Goal: Task Accomplishment & Management: Manage account settings

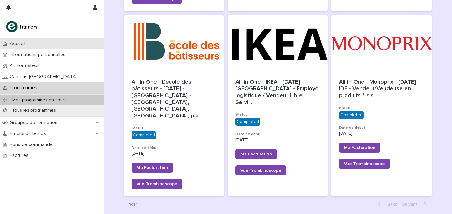
click at [38, 45] on div "Accueil" at bounding box center [52, 43] width 104 height 11
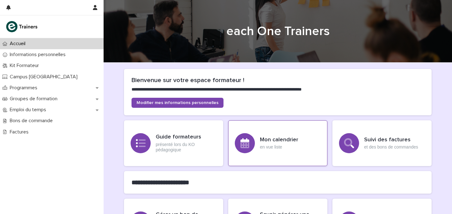
click at [274, 130] on div "Mon calendrier en vue liste" at bounding box center [277, 144] width 99 height 46
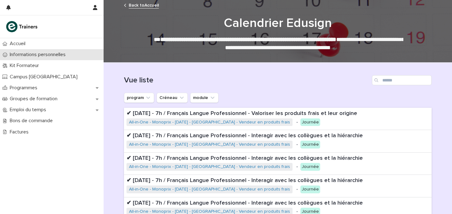
click at [40, 56] on p "Informations personnelles" at bounding box center [38, 55] width 63 height 6
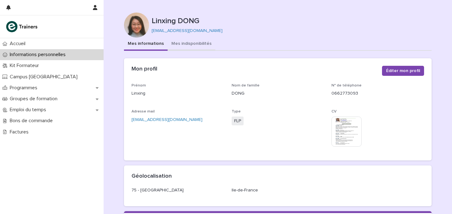
click at [191, 51] on button "Mes indisponibilités" at bounding box center [192, 44] width 48 height 13
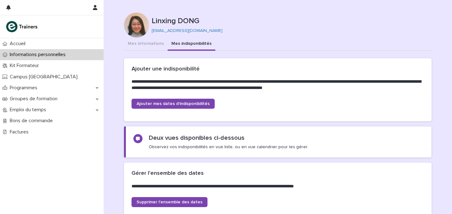
scroll to position [148, 0]
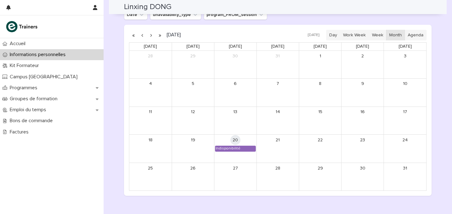
scroll to position [524, 0]
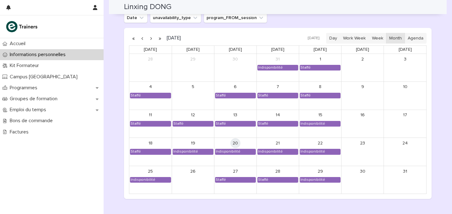
click at [152, 39] on button "button" at bounding box center [151, 38] width 9 height 10
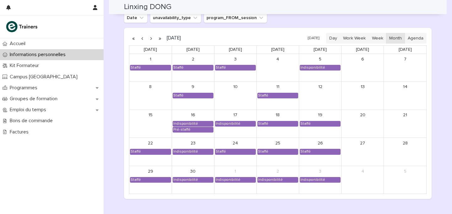
click at [152, 39] on button "button" at bounding box center [151, 38] width 9 height 10
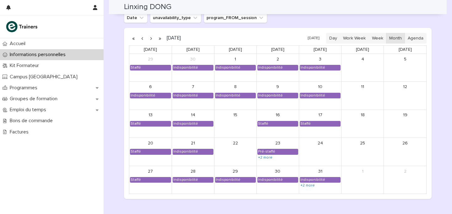
click at [152, 39] on button "button" at bounding box center [151, 38] width 9 height 10
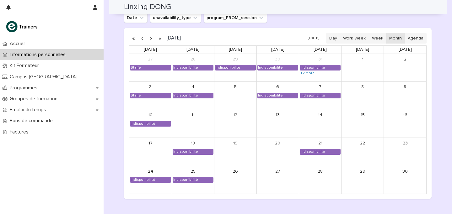
click at [230, 101] on div "5" at bounding box center [235, 96] width 42 height 28
click at [153, 40] on button "button" at bounding box center [151, 38] width 9 height 10
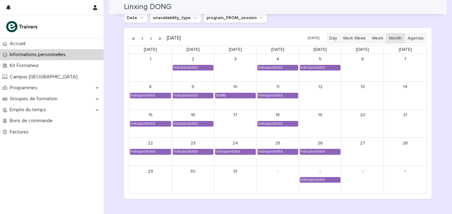
click at [244, 77] on div "3" at bounding box center [235, 68] width 42 height 28
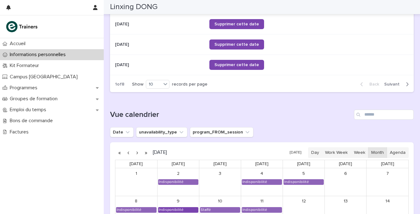
scroll to position [307, 0]
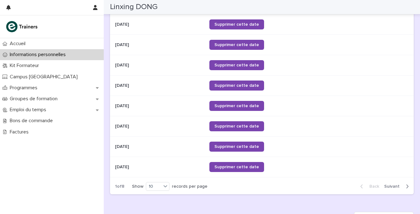
click at [390, 187] on span "Next" at bounding box center [393, 187] width 19 height 4
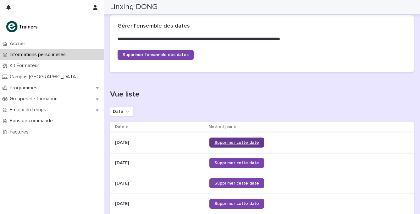
click at [247, 143] on span "Supprimer cette date" at bounding box center [236, 143] width 45 height 4
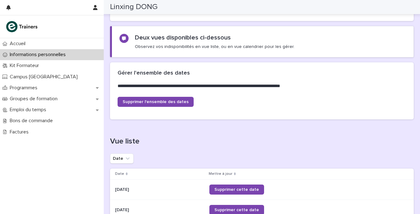
scroll to position [32, 0]
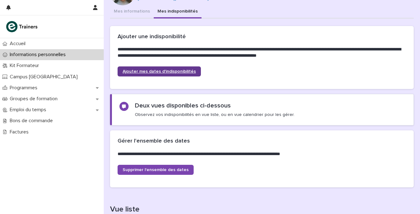
click at [152, 74] on link "Ajouter mes dates d'indisponibilités" at bounding box center [158, 72] width 83 height 10
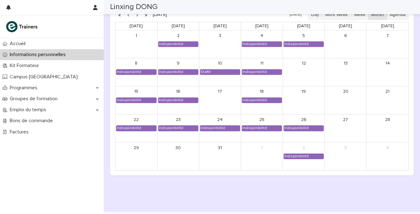
scroll to position [563, 0]
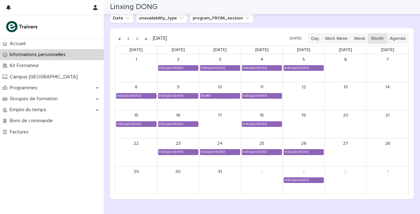
scroll to position [524, 0]
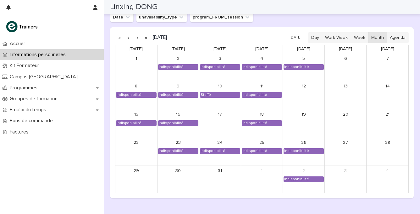
click at [301, 88] on link "12" at bounding box center [303, 87] width 10 height 10
click at [220, 122] on div "17" at bounding box center [219, 124] width 41 height 28
click at [299, 122] on div "19" at bounding box center [303, 124] width 41 height 28
click at [127, 41] on button "button" at bounding box center [128, 38] width 9 height 10
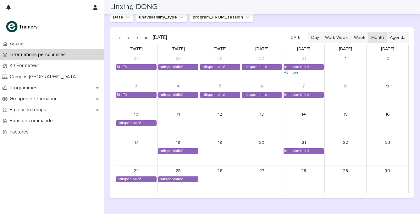
click at [129, 39] on button "button" at bounding box center [128, 38] width 9 height 10
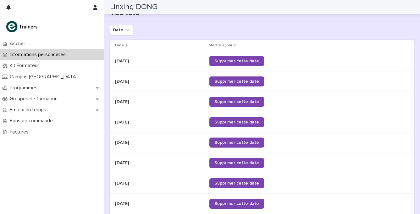
scroll to position [92, 0]
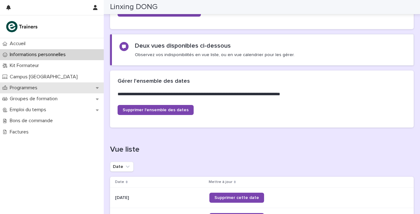
click at [42, 84] on div "Programmes" at bounding box center [52, 88] width 104 height 11
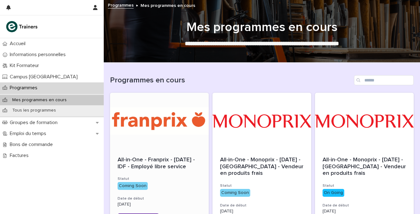
click at [180, 134] on div at bounding box center [159, 121] width 99 height 57
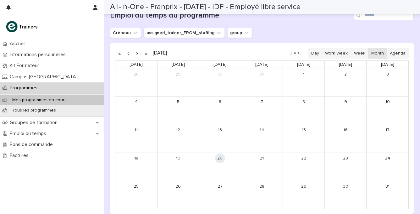
scroll to position [304, 0]
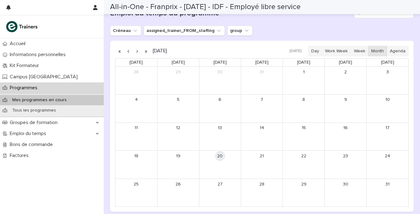
click at [137, 52] on button "button" at bounding box center [137, 51] width 9 height 10
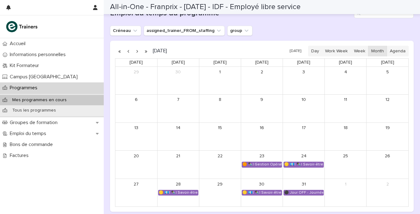
click at [137, 52] on button "button" at bounding box center [137, 51] width 9 height 10
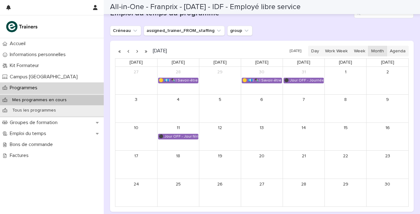
click at [137, 52] on button "button" at bounding box center [137, 51] width 9 height 10
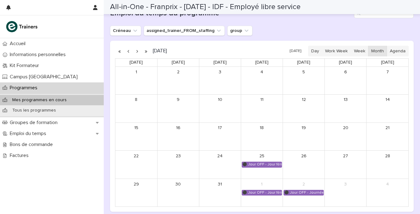
click at [138, 52] on button "button" at bounding box center [137, 51] width 9 height 10
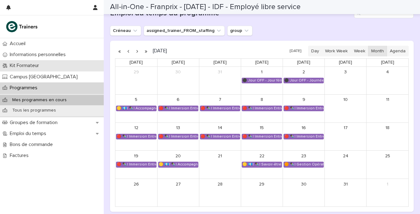
click at [41, 64] on p "Kit Formateur" at bounding box center [25, 66] width 37 height 6
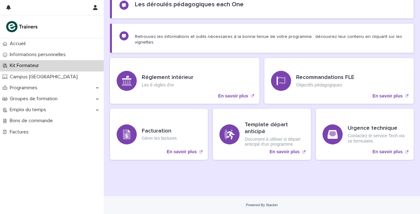
scroll to position [71, 0]
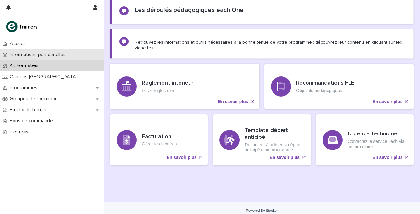
click at [58, 57] on p "Informations personnelles" at bounding box center [38, 55] width 63 height 6
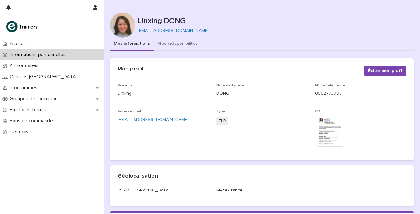
click at [173, 46] on button "Mes indisponibilités" at bounding box center [178, 44] width 48 height 13
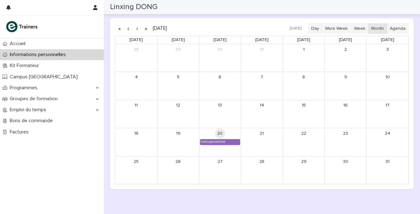
scroll to position [518, 0]
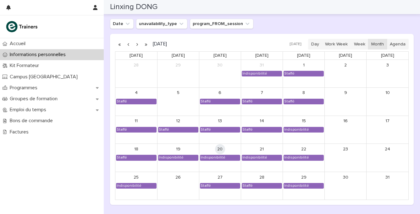
click at [136, 45] on button "button" at bounding box center [137, 44] width 9 height 10
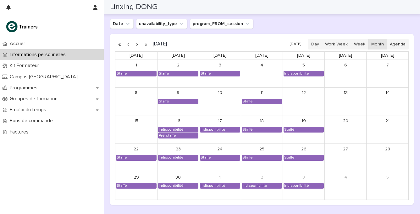
click at [136, 45] on button "button" at bounding box center [137, 44] width 9 height 10
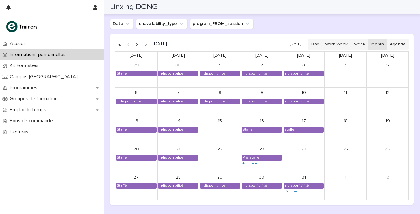
click at [136, 45] on button "button" at bounding box center [137, 44] width 9 height 10
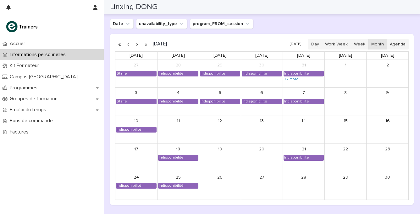
click at [137, 43] on button "button" at bounding box center [137, 44] width 9 height 10
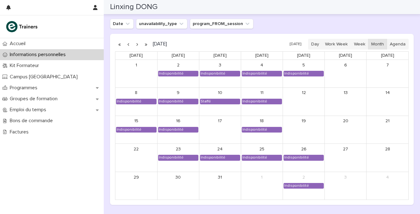
click at [138, 43] on button "button" at bounding box center [137, 44] width 9 height 10
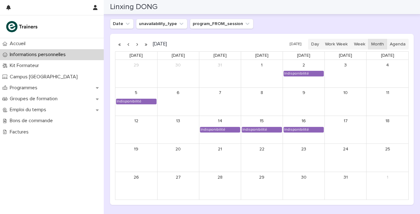
click at [137, 44] on button "button" at bounding box center [137, 44] width 9 height 10
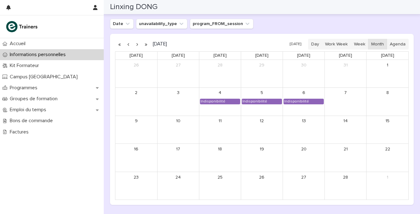
click at [128, 46] on button "button" at bounding box center [128, 44] width 9 height 10
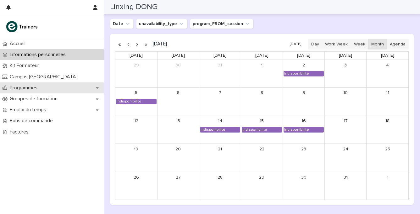
click at [27, 89] on p "Programmes" at bounding box center [24, 88] width 35 height 6
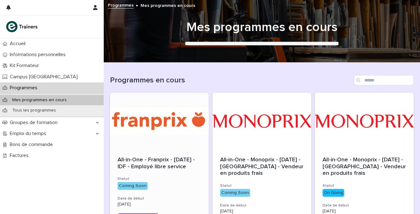
click at [161, 164] on div "All-in-One - Franprix - [DATE] - IDF - Employé libre service" at bounding box center [159, 164] width 84 height 14
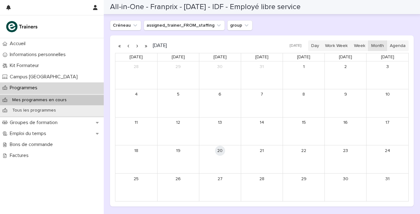
scroll to position [309, 0]
click at [136, 47] on button "button" at bounding box center [137, 46] width 9 height 10
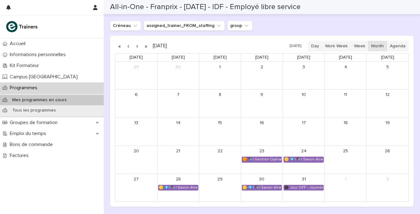
click at [138, 47] on button "button" at bounding box center [137, 46] width 9 height 10
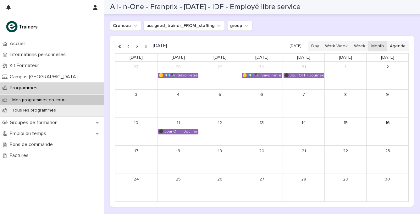
click at [138, 46] on button "button" at bounding box center [137, 46] width 9 height 10
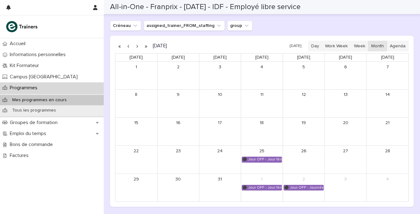
click at [137, 47] on button "button" at bounding box center [137, 46] width 9 height 10
